Goal: Task Accomplishment & Management: Complete application form

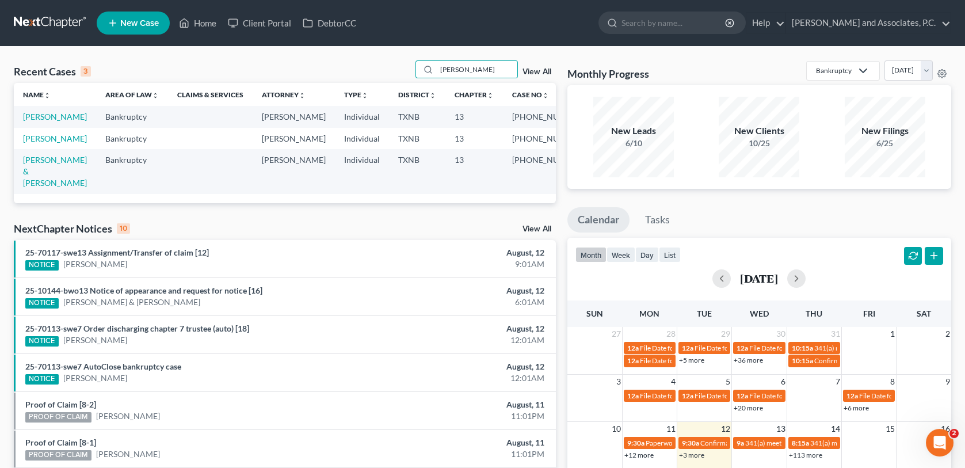
drag, startPoint x: 465, startPoint y: 72, endPoint x: 422, endPoint y: 82, distance: 44.8
click at [422, 82] on div "Recent Cases 3 [PERSON_NAME] View All" at bounding box center [285, 71] width 542 height 22
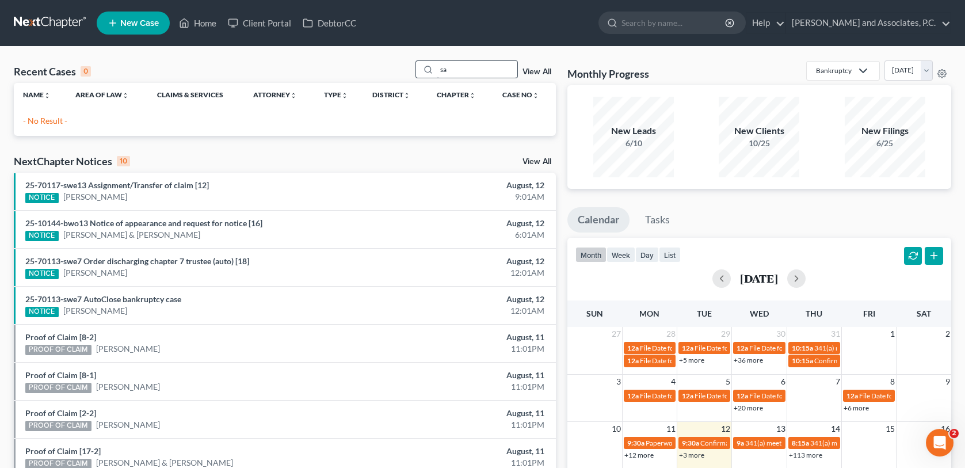
type input "s"
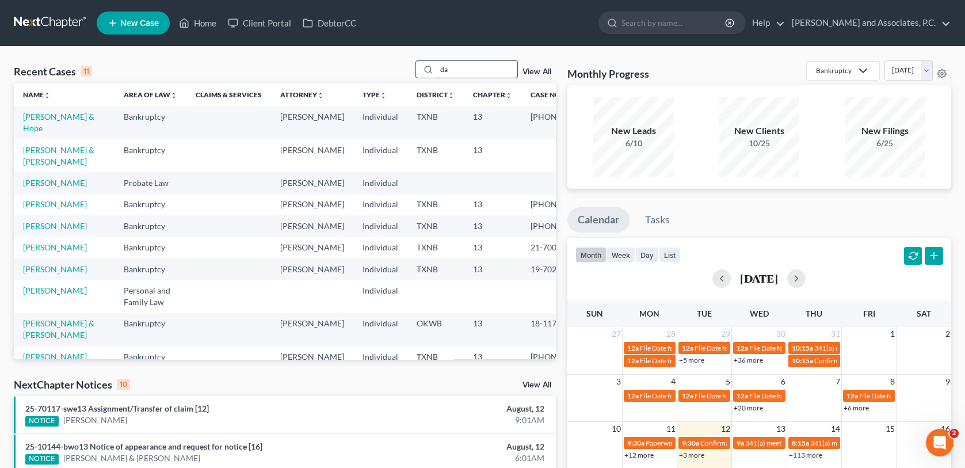
type input "d"
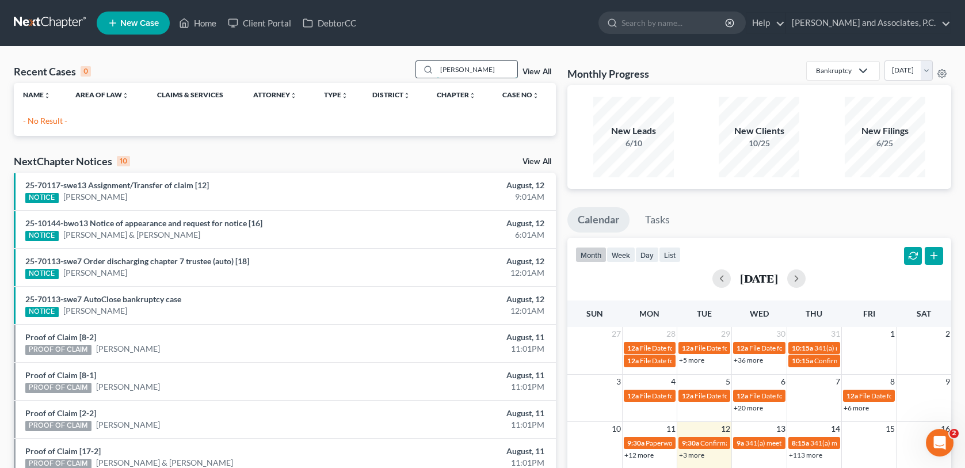
type input "[PERSON_NAME]"
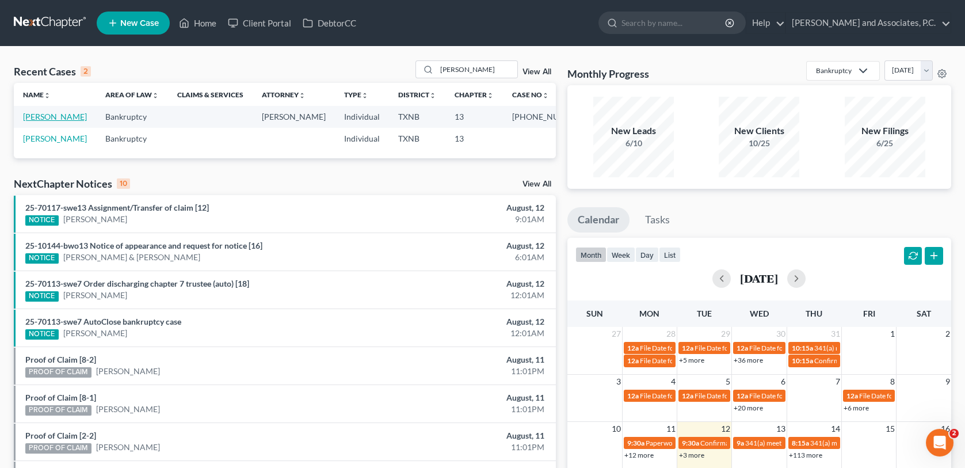
click at [77, 117] on link "[PERSON_NAME]" at bounding box center [55, 117] width 64 height 10
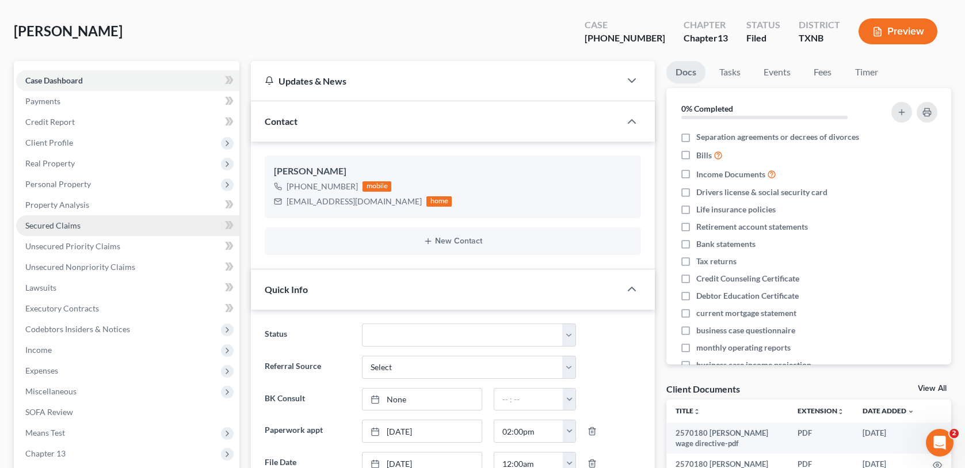
scroll to position [173, 0]
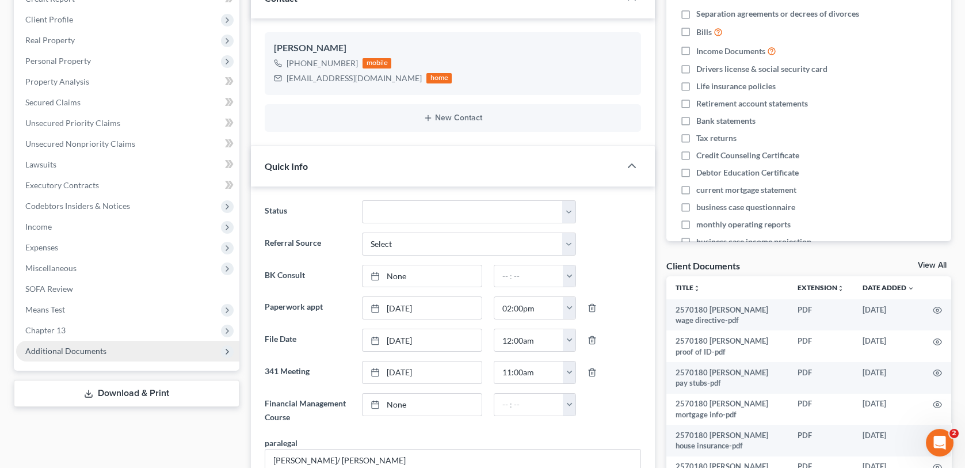
click at [72, 354] on span "Additional Documents" at bounding box center [65, 351] width 81 height 10
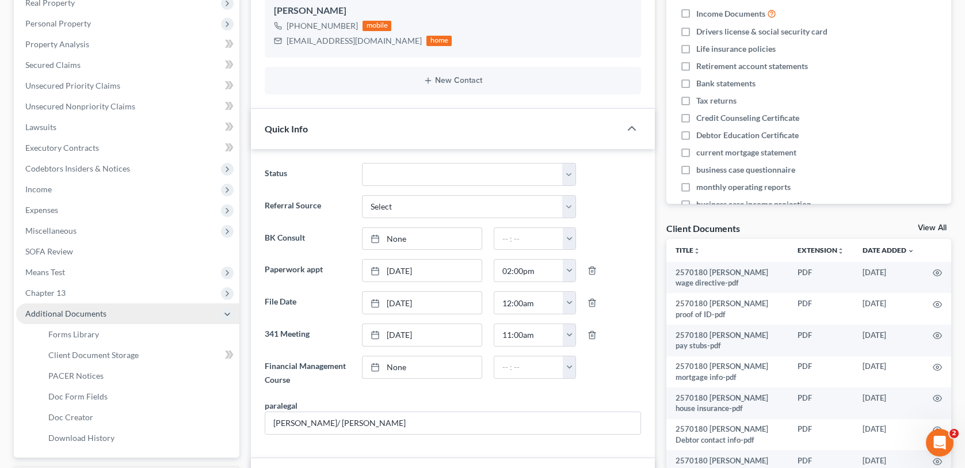
scroll to position [230, 0]
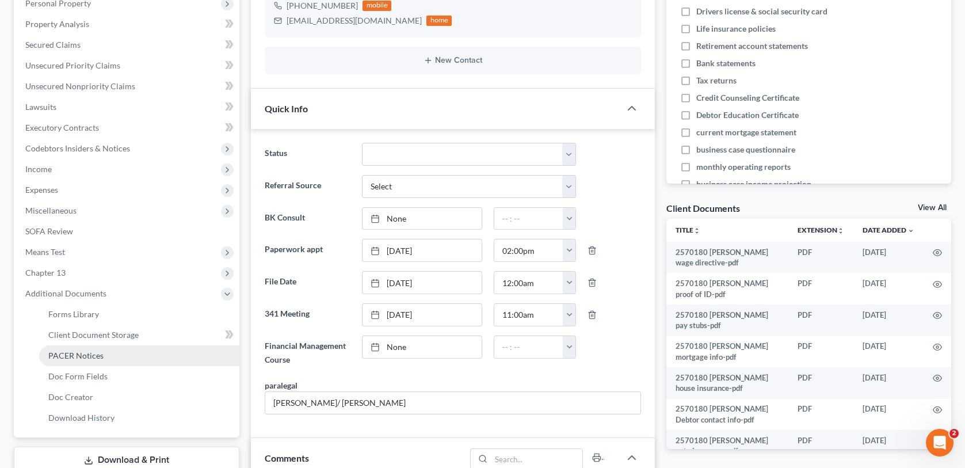
click at [101, 357] on span "PACER Notices" at bounding box center [75, 355] width 55 height 10
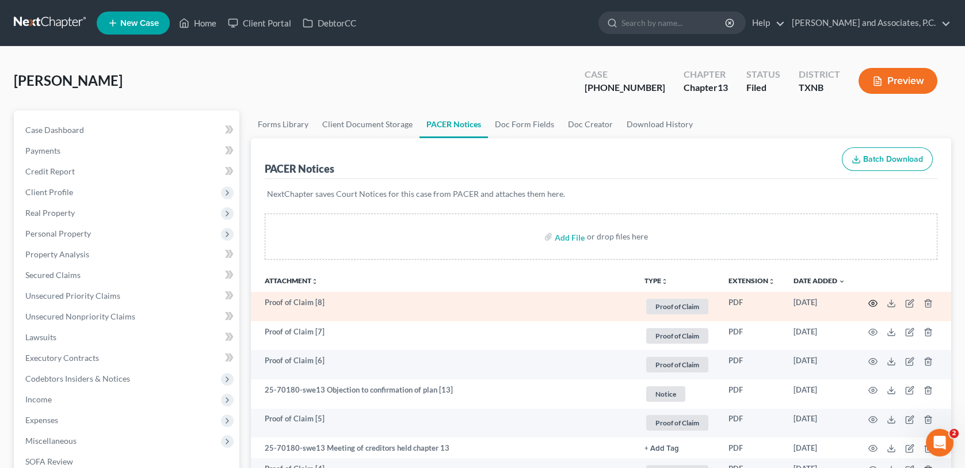
click at [874, 303] on circle "button" at bounding box center [873, 303] width 2 height 2
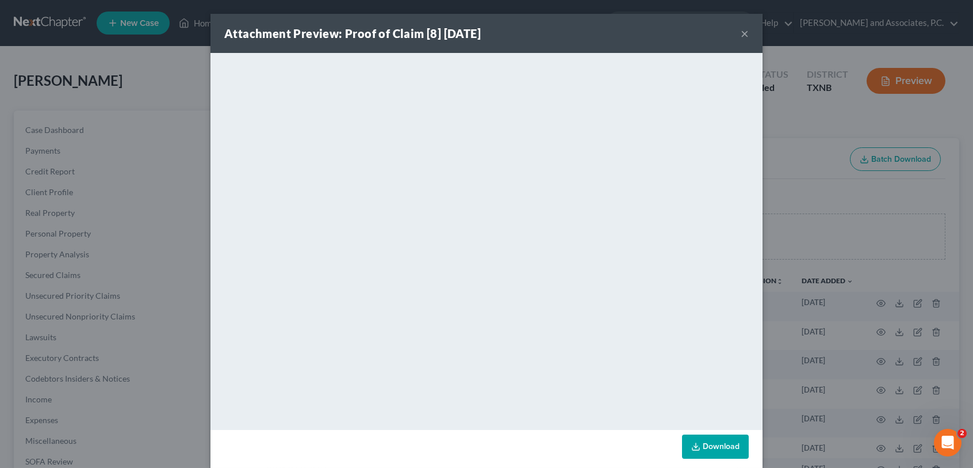
click at [741, 32] on button "×" at bounding box center [745, 33] width 8 height 14
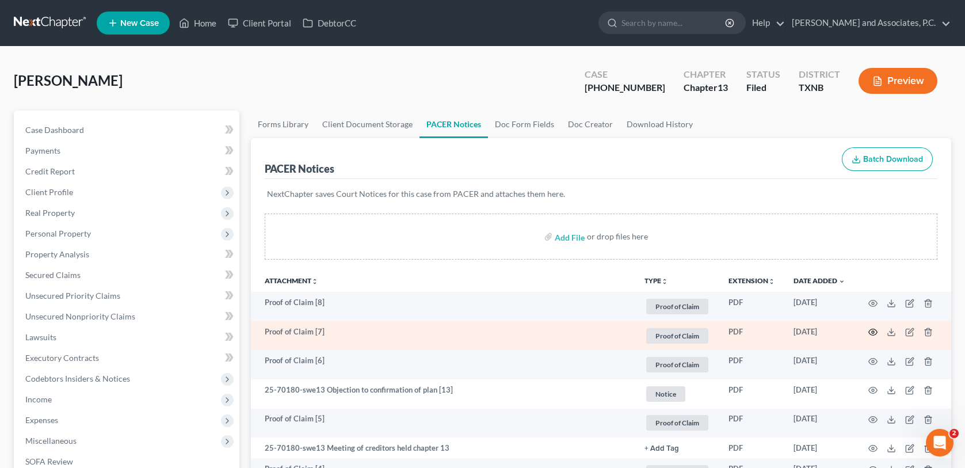
click at [872, 331] on circle "button" at bounding box center [873, 332] width 2 height 2
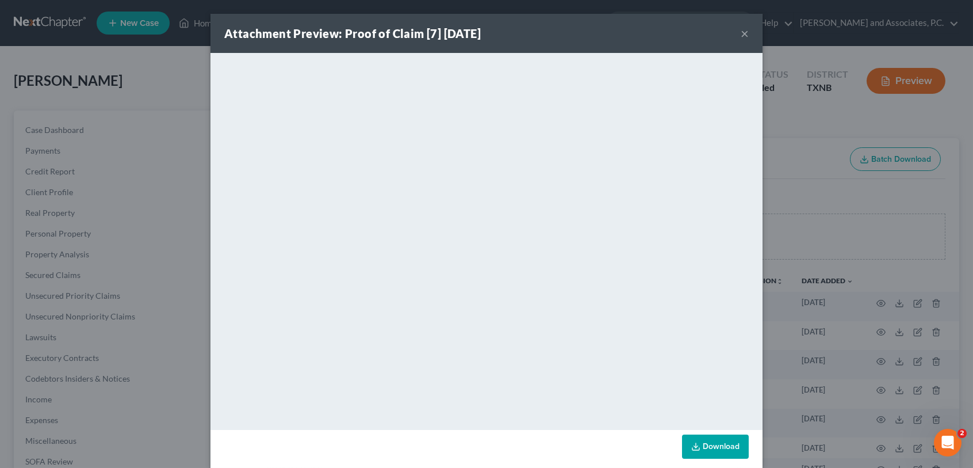
click at [741, 32] on button "×" at bounding box center [745, 33] width 8 height 14
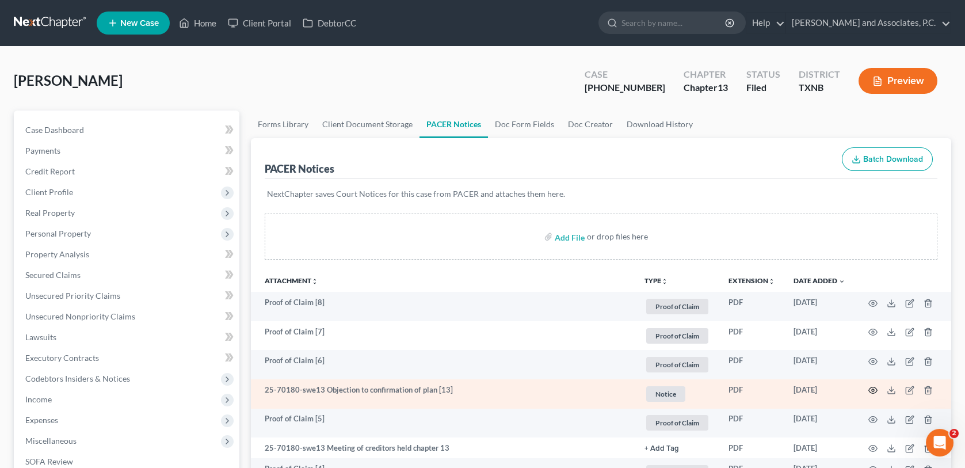
click at [874, 388] on icon "button" at bounding box center [872, 389] width 9 height 9
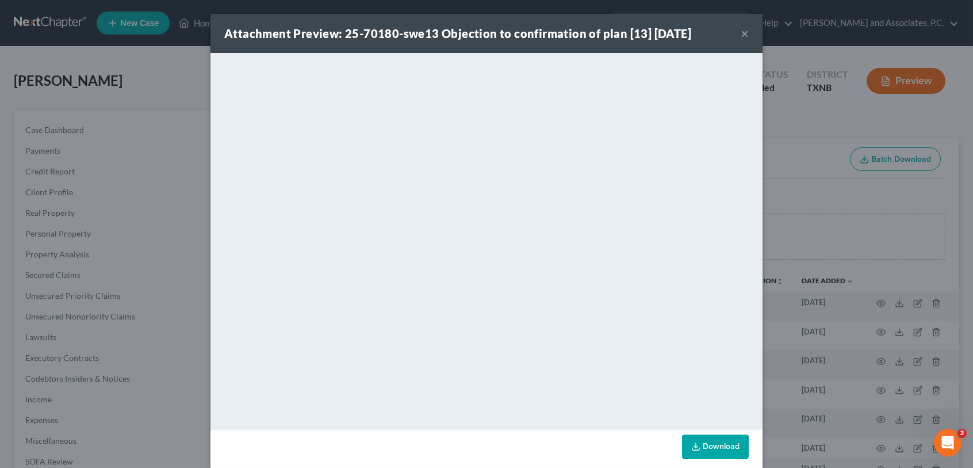
click at [741, 35] on button "×" at bounding box center [745, 33] width 8 height 14
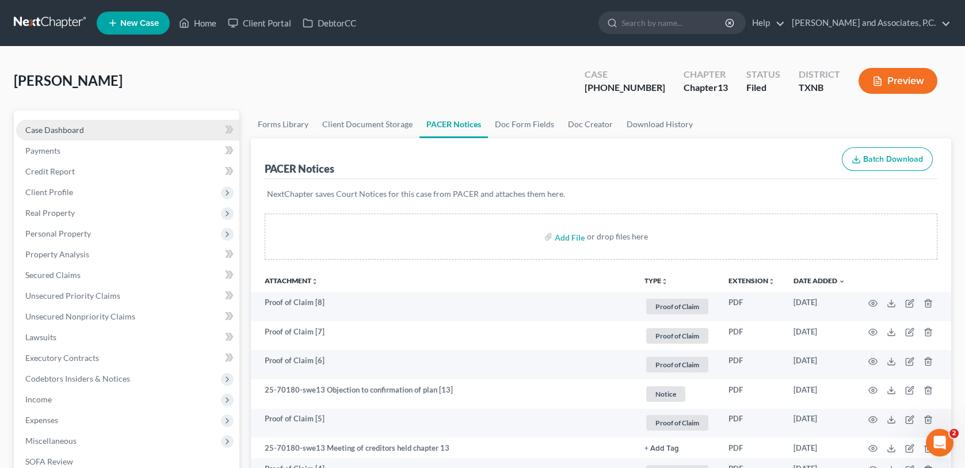
click at [104, 124] on link "Case Dashboard" at bounding box center [127, 130] width 223 height 21
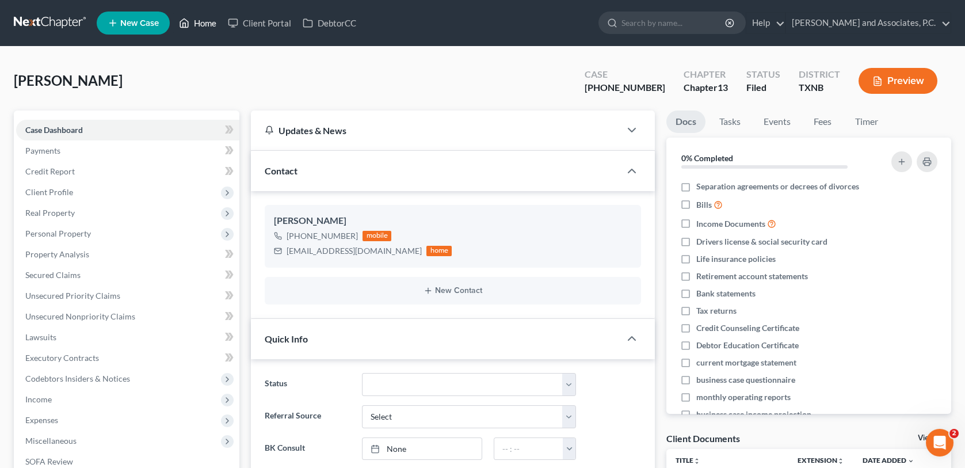
drag, startPoint x: 200, startPoint y: 21, endPoint x: 249, endPoint y: 46, distance: 54.8
click at [200, 21] on link "Home" at bounding box center [197, 23] width 49 height 21
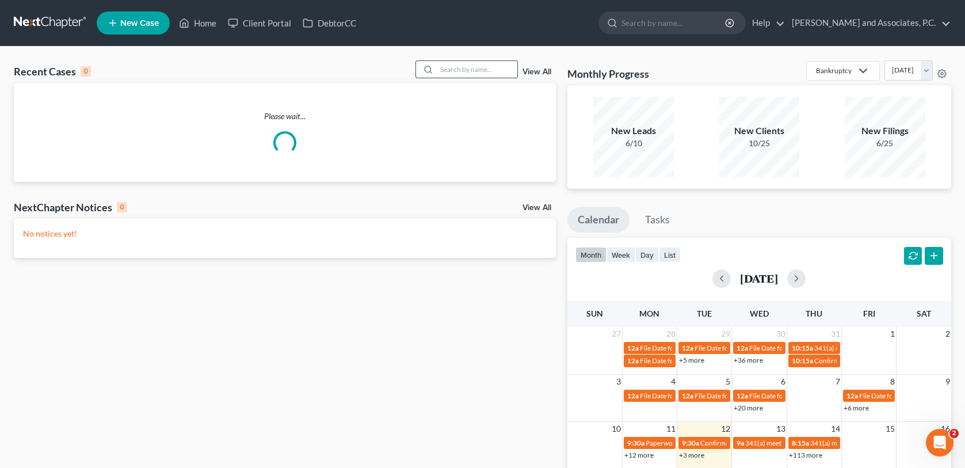
click at [448, 67] on input "search" at bounding box center [477, 69] width 81 height 17
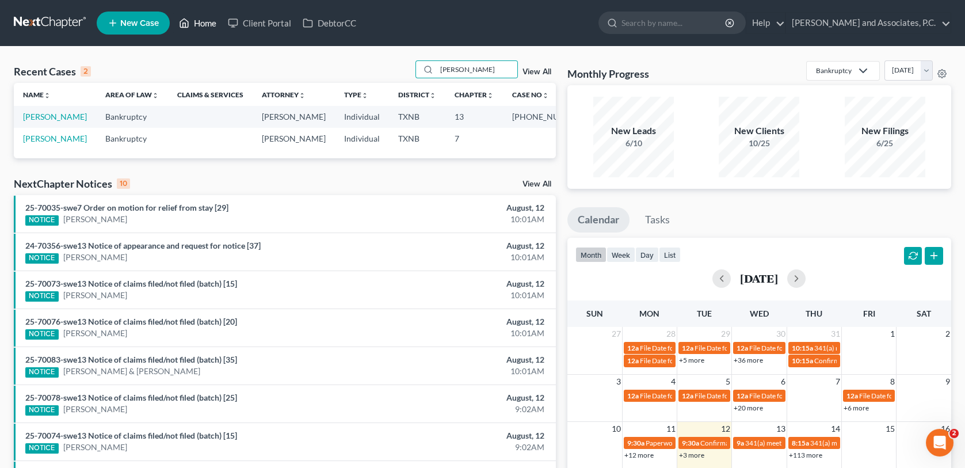
click at [201, 23] on link "Home" at bounding box center [197, 23] width 49 height 21
click at [142, 21] on span "New Case" at bounding box center [139, 23] width 39 height 9
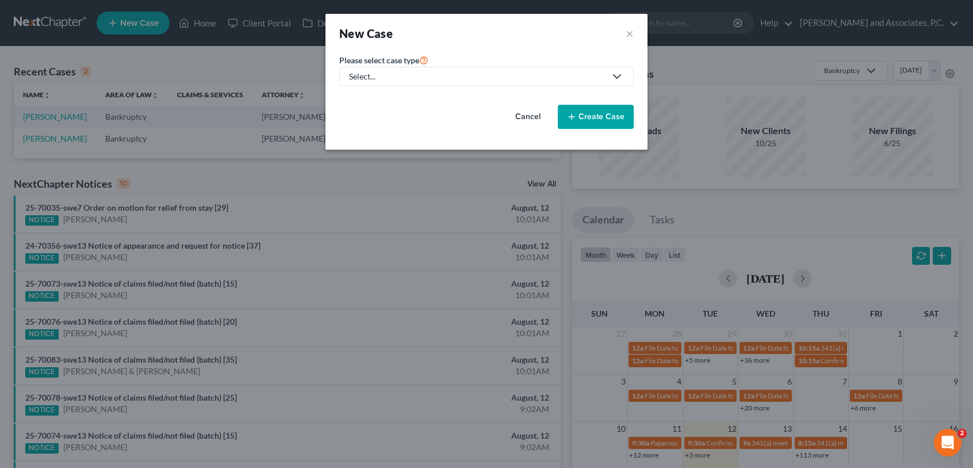
click at [537, 117] on button "Cancel" at bounding box center [528, 116] width 51 height 23
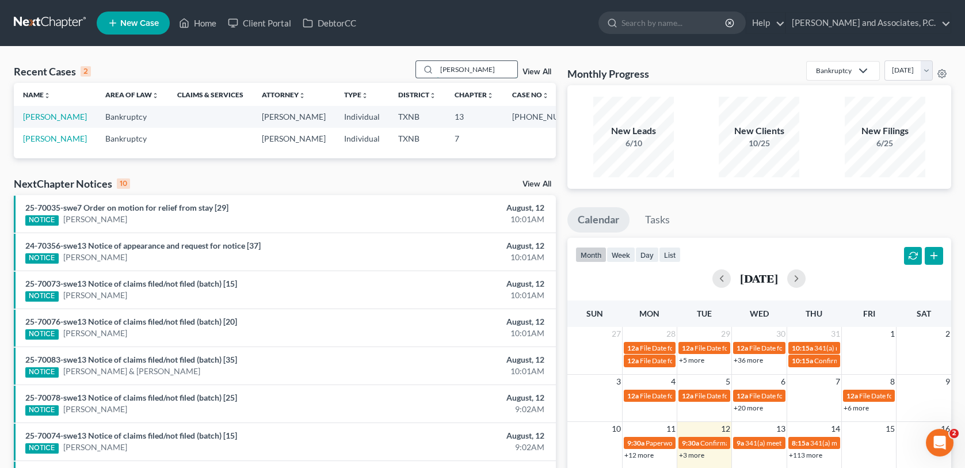
drag, startPoint x: 472, startPoint y: 68, endPoint x: 418, endPoint y: 63, distance: 54.9
click at [418, 63] on div "[PERSON_NAME]" at bounding box center [466, 69] width 102 height 18
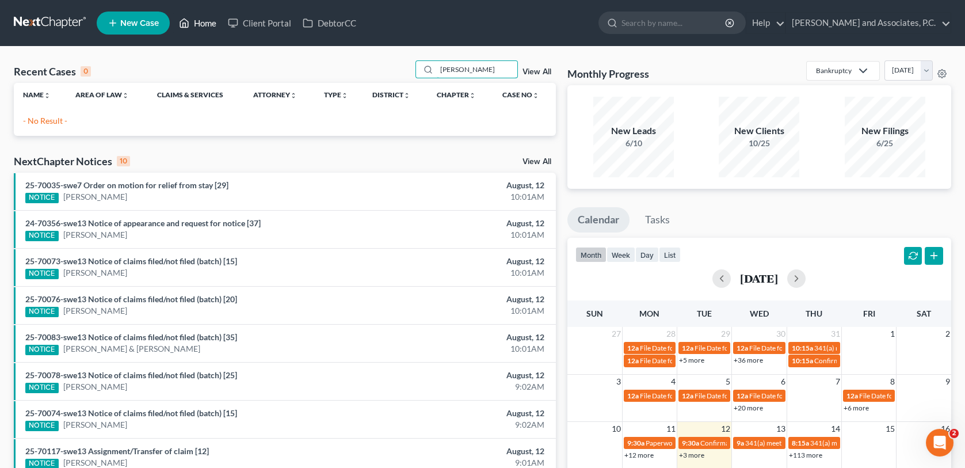
type input "[PERSON_NAME]"
click at [205, 22] on link "Home" at bounding box center [197, 23] width 49 height 21
click at [134, 19] on span "New Case" at bounding box center [139, 23] width 39 height 9
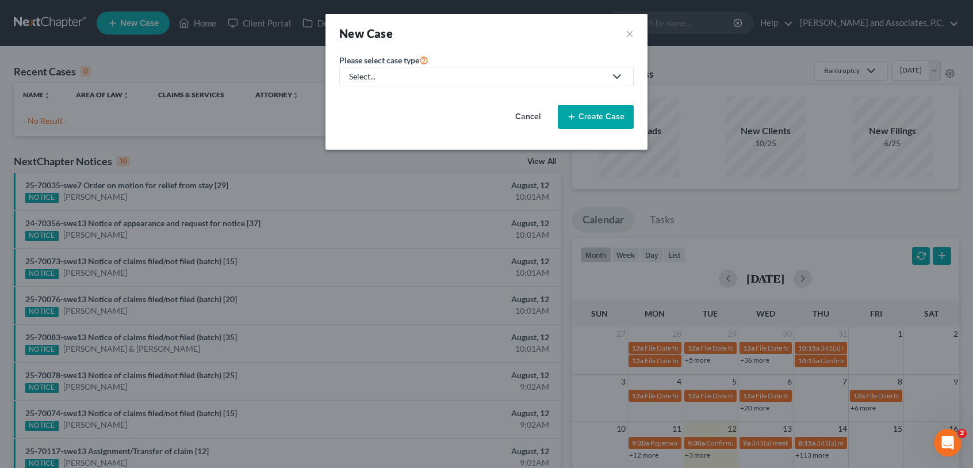
click at [576, 118] on icon "button" at bounding box center [571, 116] width 9 height 9
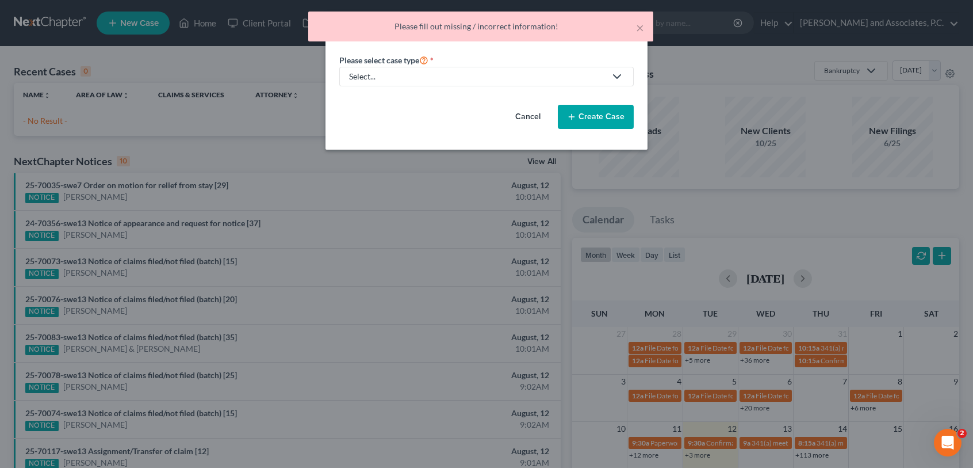
click at [506, 74] on div "Select..." at bounding box center [477, 77] width 257 height 12
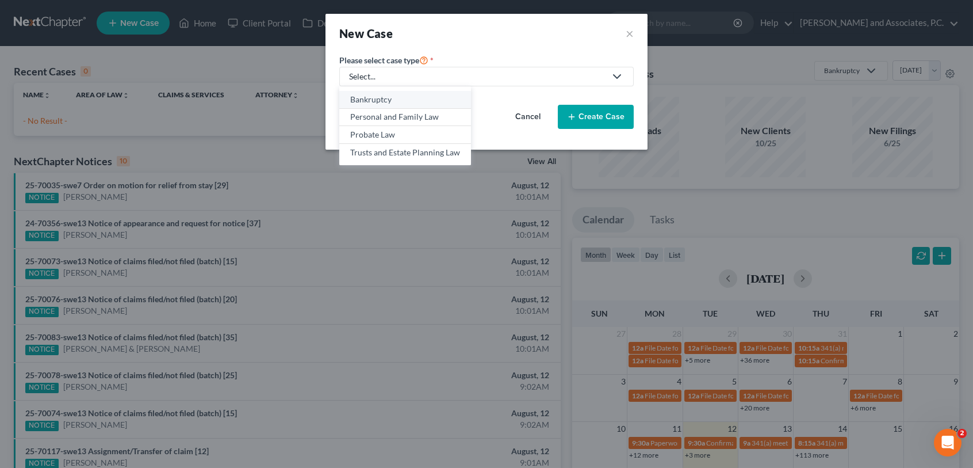
click at [444, 96] on div "Bankruptcy" at bounding box center [405, 100] width 110 height 12
select select "78"
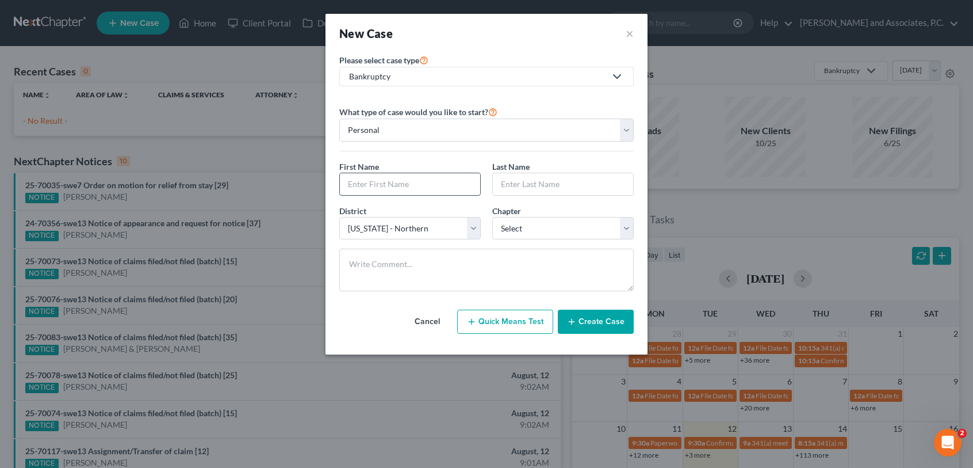
click at [421, 186] on input "text" at bounding box center [410, 184] width 140 height 22
type input "[PERSON_NAME]"
click at [545, 230] on select "Select 7 11 12 13" at bounding box center [563, 228] width 142 height 23
select select "3"
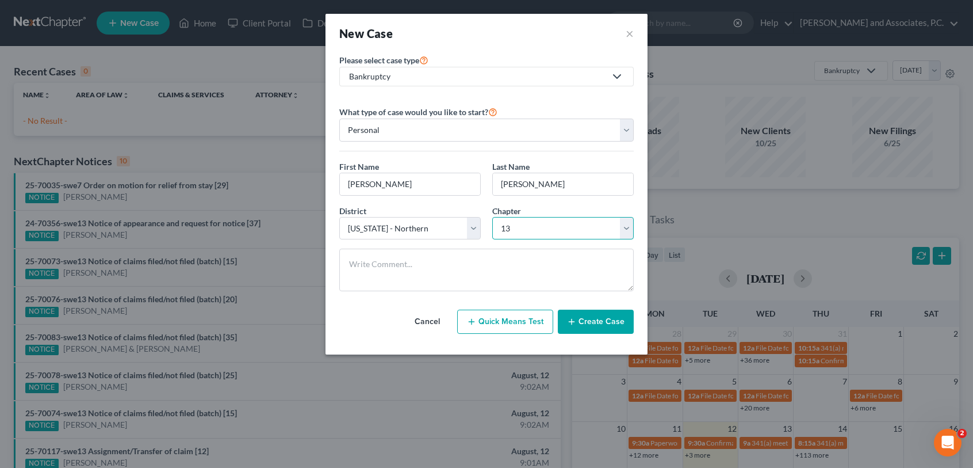
click at [492, 217] on select "Select 7 11 12 13" at bounding box center [563, 228] width 142 height 23
click at [604, 319] on button "Create Case" at bounding box center [596, 322] width 76 height 24
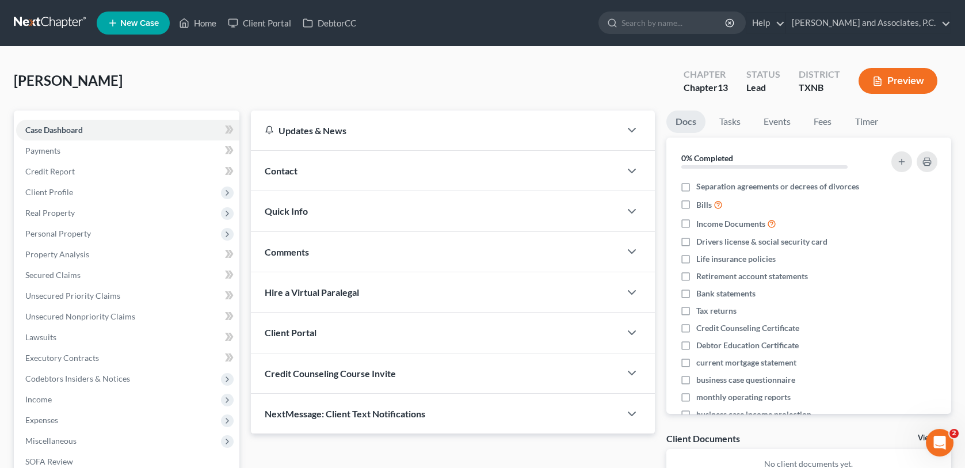
click at [337, 174] on div "Contact" at bounding box center [435, 171] width 369 height 40
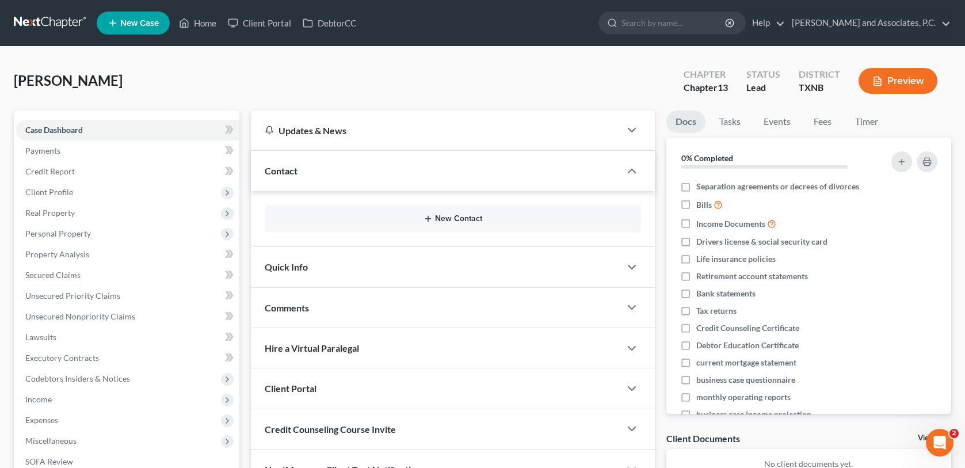
click at [388, 220] on button "New Contact" at bounding box center [452, 218] width 357 height 9
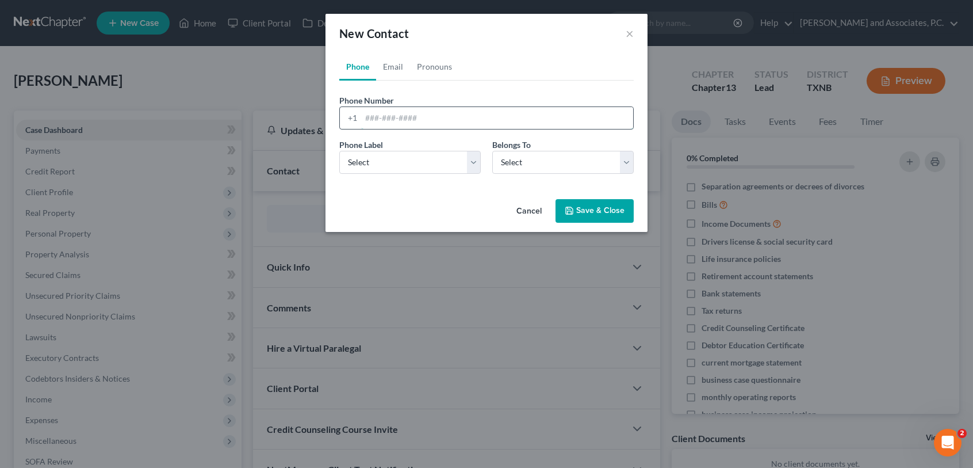
click at [362, 117] on input "tel" at bounding box center [497, 118] width 272 height 22
type input "[PHONE_NUMBER]"
click at [450, 158] on select "Select Mobile Home Work Other" at bounding box center [410, 162] width 142 height 23
select select "0"
click at [339, 151] on select "Select Mobile Home Work Other" at bounding box center [410, 162] width 142 height 23
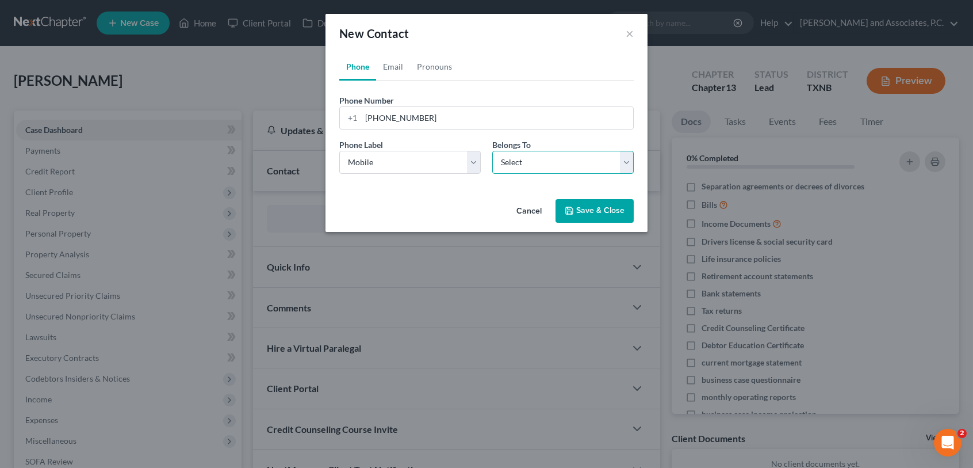
click at [568, 163] on select "Select Client Other" at bounding box center [563, 162] width 142 height 23
select select "0"
click at [492, 151] on select "Select Client Other" at bounding box center [563, 162] width 142 height 23
click at [604, 212] on button "Save & Close" at bounding box center [595, 211] width 78 height 24
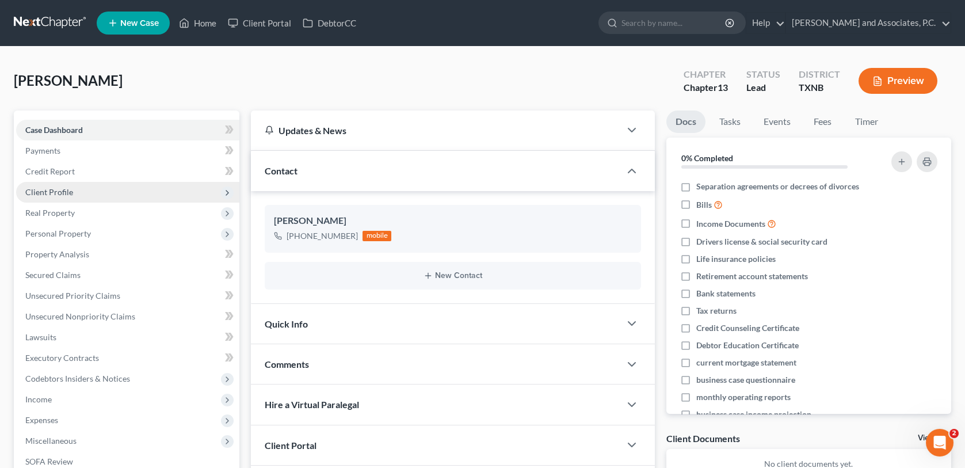
click at [60, 189] on span "Client Profile" at bounding box center [49, 192] width 48 height 10
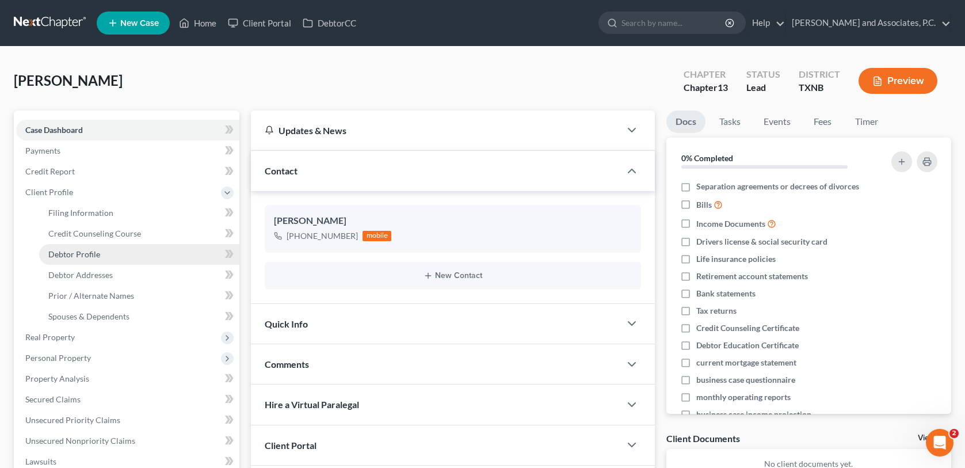
click at [83, 255] on span "Debtor Profile" at bounding box center [74, 254] width 52 height 10
select select "0"
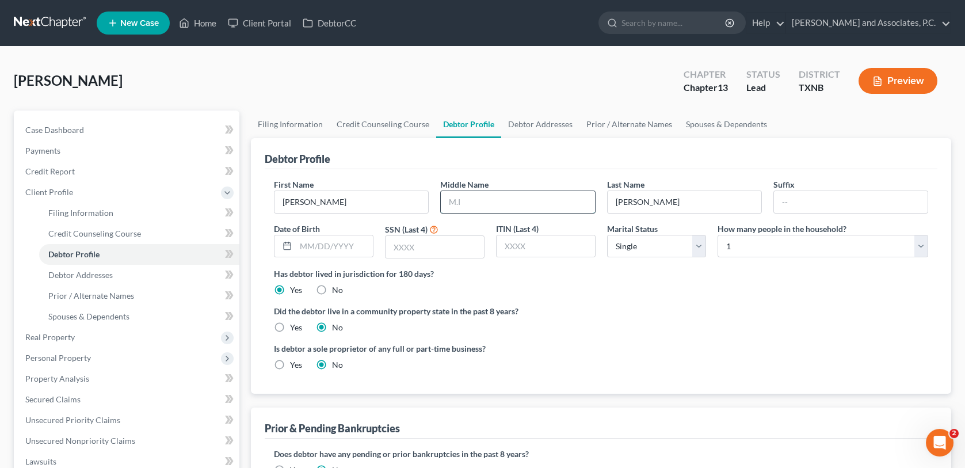
click at [510, 201] on input "text" at bounding box center [518, 202] width 154 height 22
type input "[PERSON_NAME]"
click at [299, 244] on input "text" at bounding box center [334, 246] width 77 height 22
type input "[DATE]"
click at [421, 252] on input "text" at bounding box center [434, 247] width 98 height 22
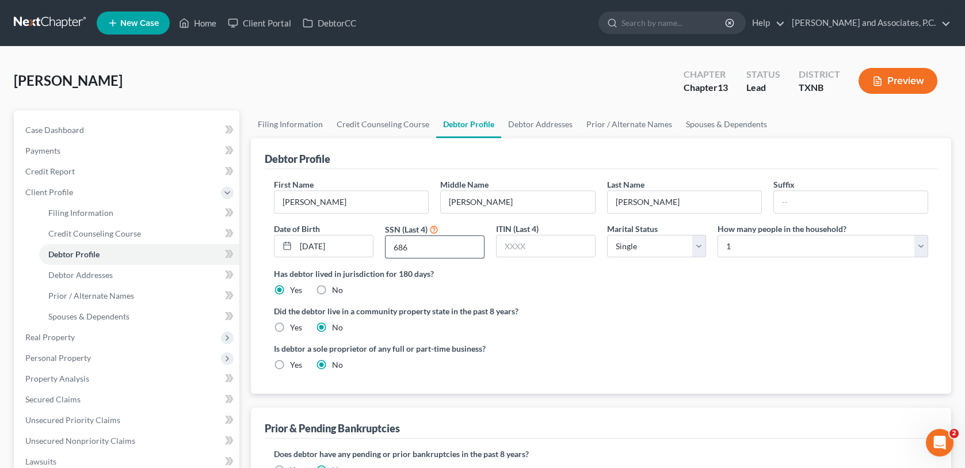
type input "6860"
click at [113, 277] on link "Debtor Addresses" at bounding box center [139, 275] width 200 height 21
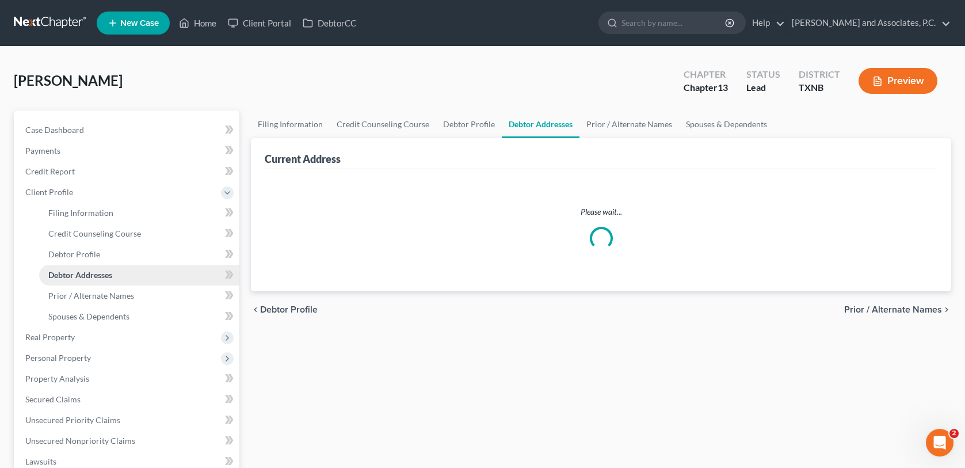
select select "0"
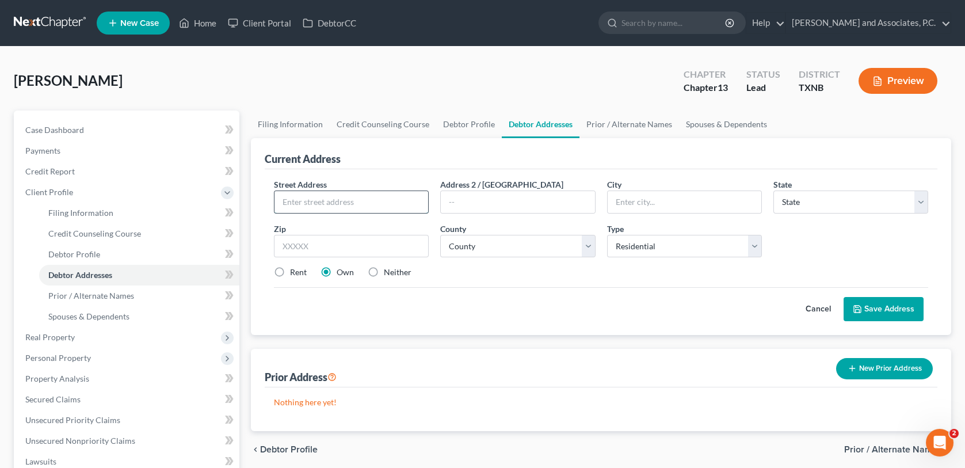
click at [294, 203] on input "text" at bounding box center [351, 202] width 154 height 22
click at [330, 199] on input "text" at bounding box center [351, 202] width 154 height 22
type input "[STREET_ADDRESS]"
click at [621, 205] on input "text" at bounding box center [685, 202] width 154 height 22
type input "[US_STATE][GEOGRAPHIC_DATA]"
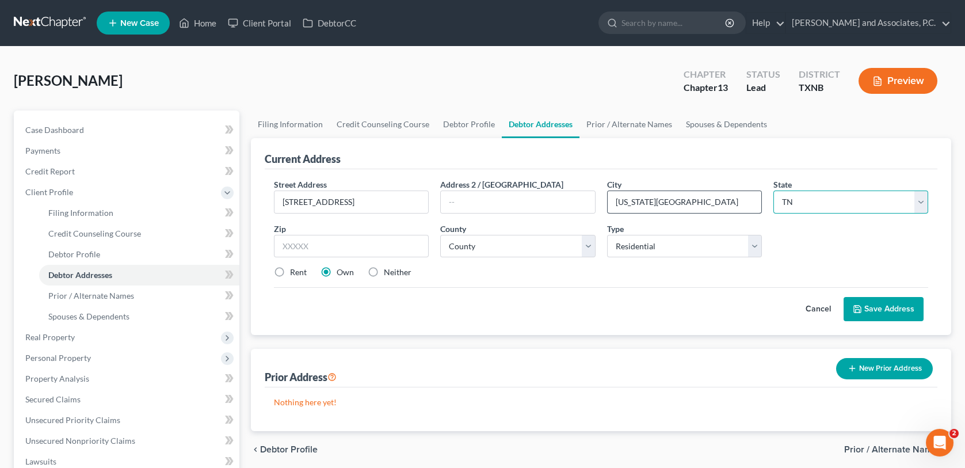
select select "45"
click at [354, 245] on input "text" at bounding box center [351, 246] width 155 height 23
type input "76367"
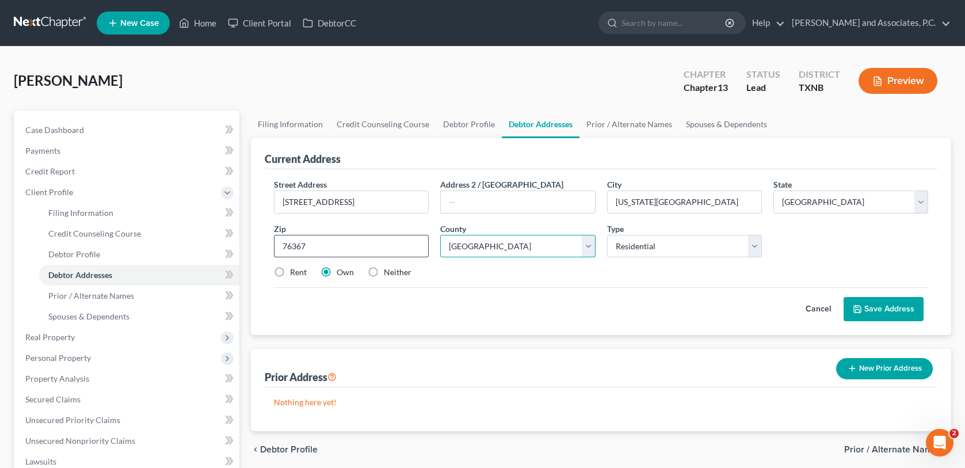
select select "242"
click at [877, 307] on button "Save Address" at bounding box center [883, 309] width 80 height 24
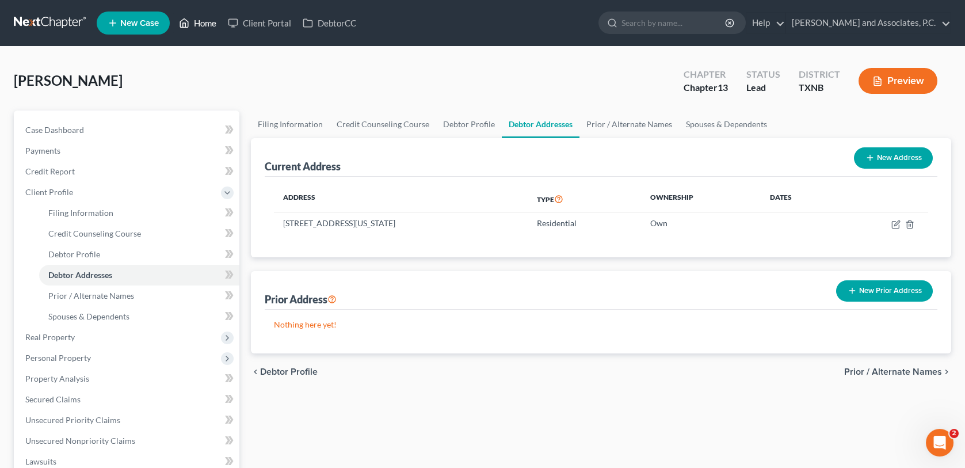
click at [201, 20] on link "Home" at bounding box center [197, 23] width 49 height 21
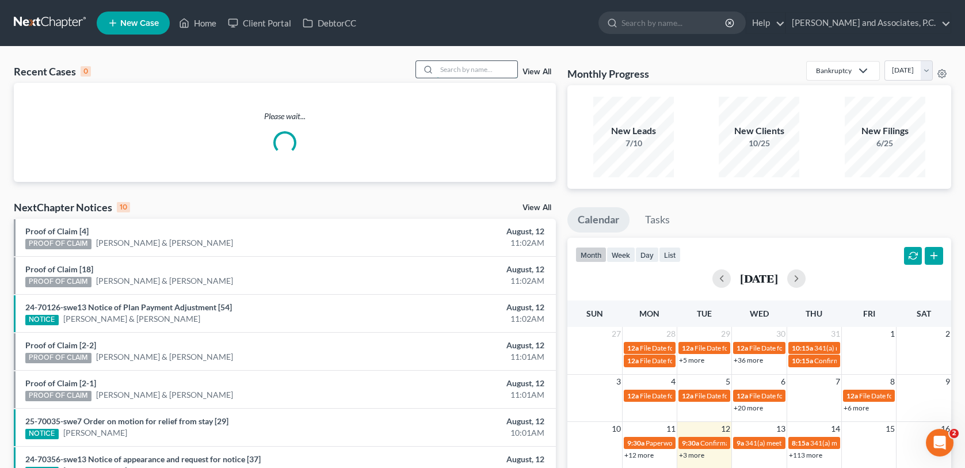
click at [450, 70] on input "search" at bounding box center [477, 69] width 81 height 17
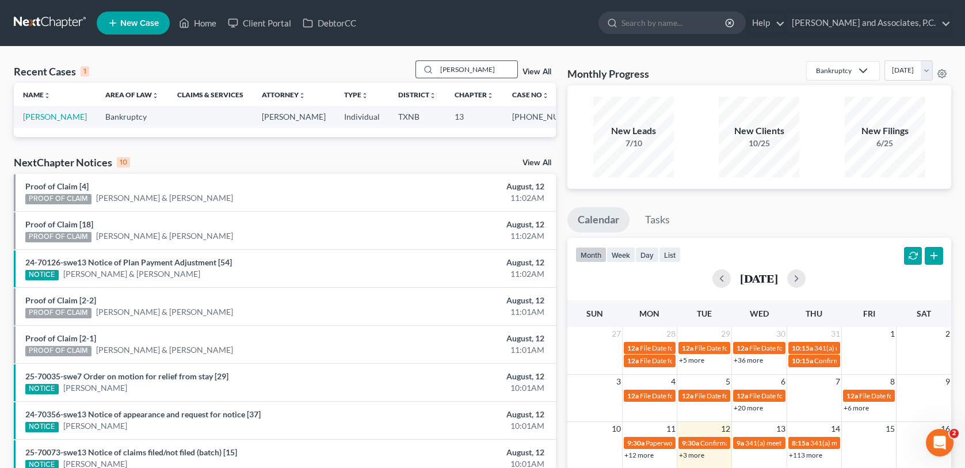
type input "[PERSON_NAME]"
click at [51, 119] on link "[PERSON_NAME]" at bounding box center [55, 117] width 64 height 10
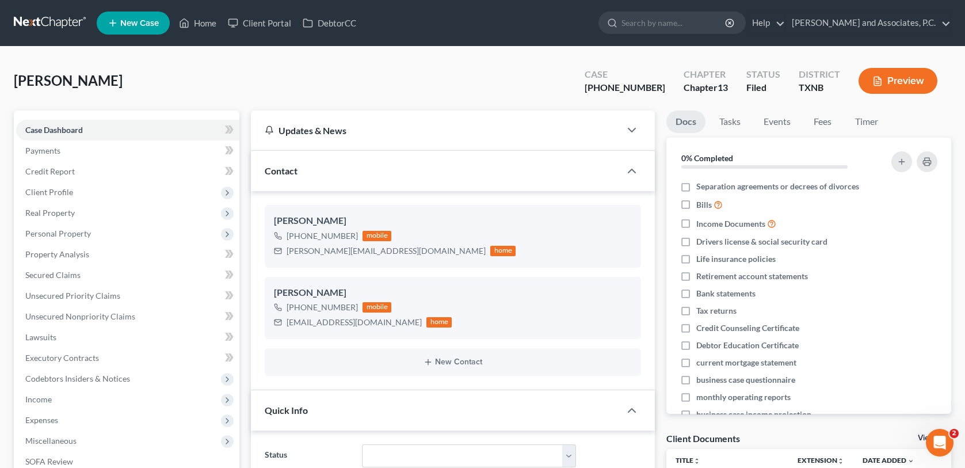
scroll to position [1323, 0]
click at [201, 22] on link "Home" at bounding box center [197, 23] width 49 height 21
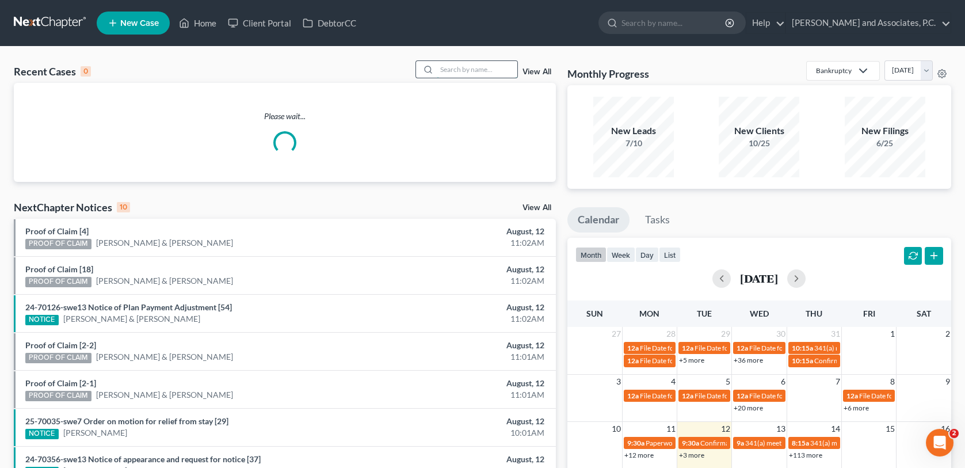
click at [452, 69] on input "search" at bounding box center [477, 69] width 81 height 17
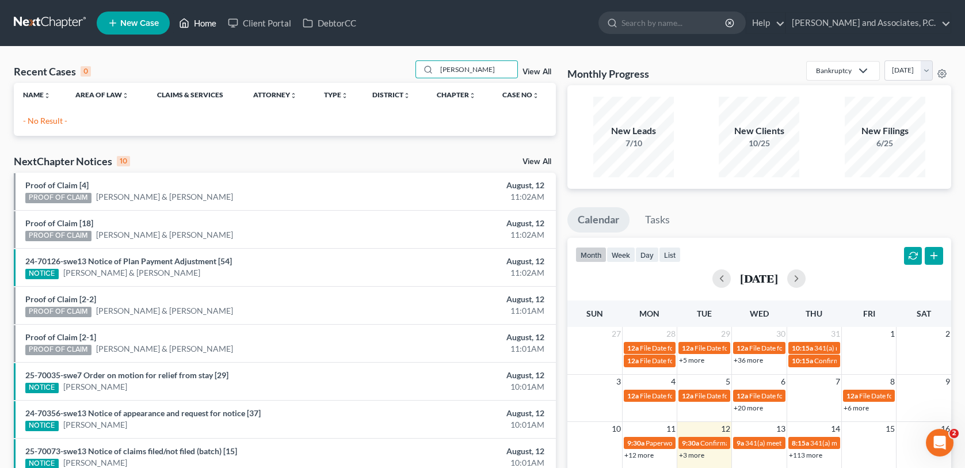
click at [206, 20] on link "Home" at bounding box center [197, 23] width 49 height 21
click at [487, 70] on input "[PERSON_NAME]" at bounding box center [477, 69] width 81 height 17
type input "r"
type input "m"
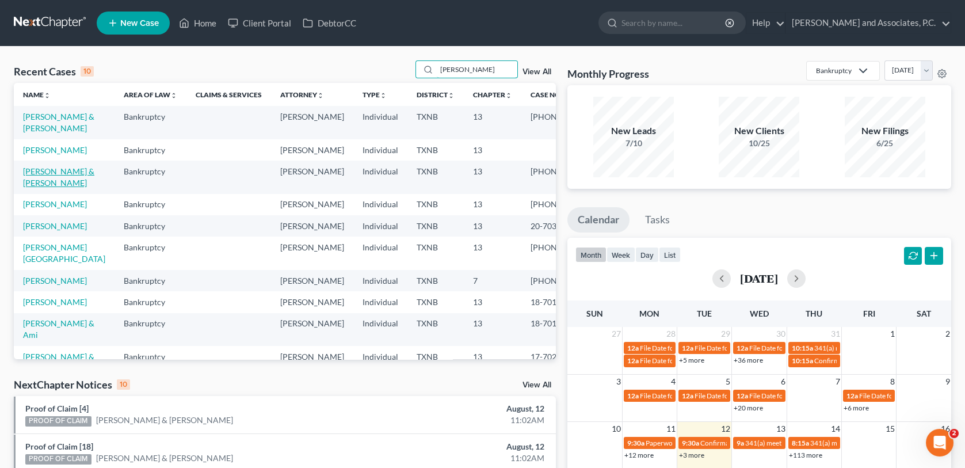
type input "[PERSON_NAME]"
click at [76, 183] on link "[PERSON_NAME] & [PERSON_NAME]" at bounding box center [58, 176] width 71 height 21
click at [76, 184] on link "[PERSON_NAME] & [PERSON_NAME]" at bounding box center [58, 176] width 71 height 21
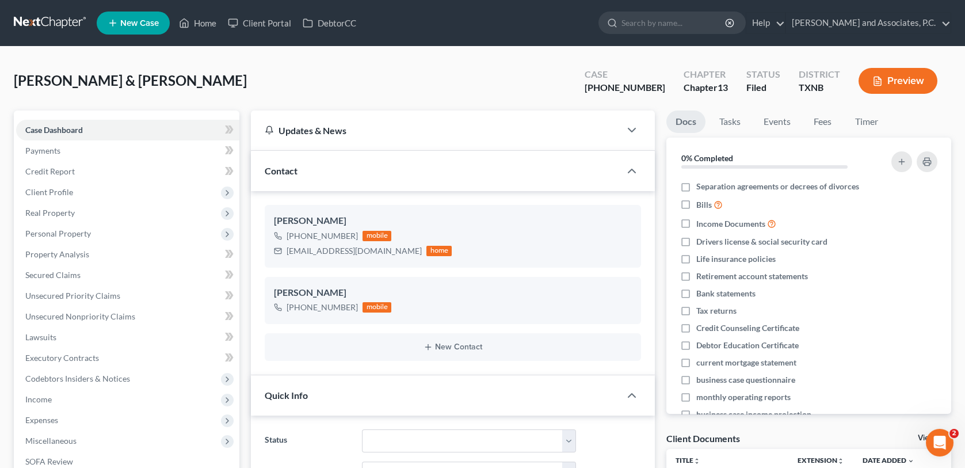
scroll to position [4424, 0]
click at [205, 23] on link "Home" at bounding box center [197, 23] width 49 height 21
